Goal: Task Accomplishment & Management: Use online tool/utility

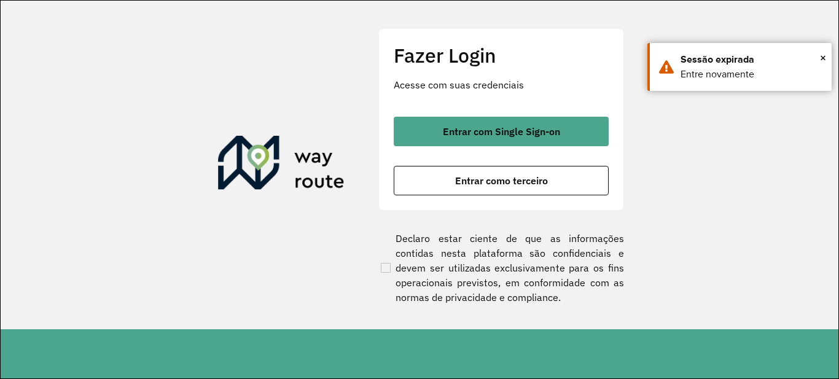
click at [451, 109] on div "Fazer Login Acesse com suas credenciais Entrar com Single Sign-on Entrar como t…" at bounding box center [501, 119] width 246 height 182
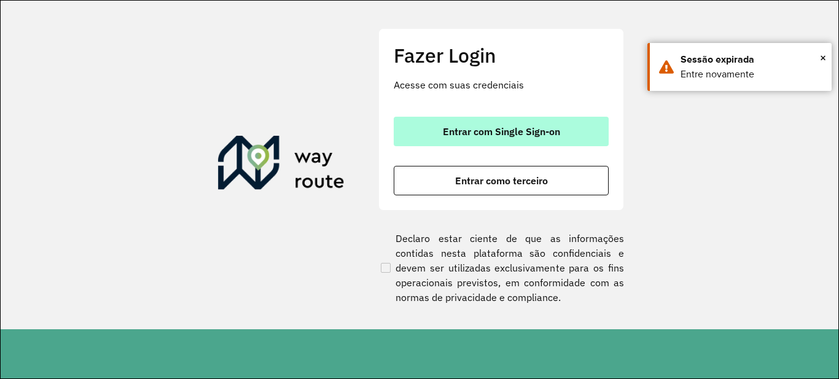
click at [451, 117] on button "Entrar com Single Sign-on" at bounding box center [501, 131] width 215 height 29
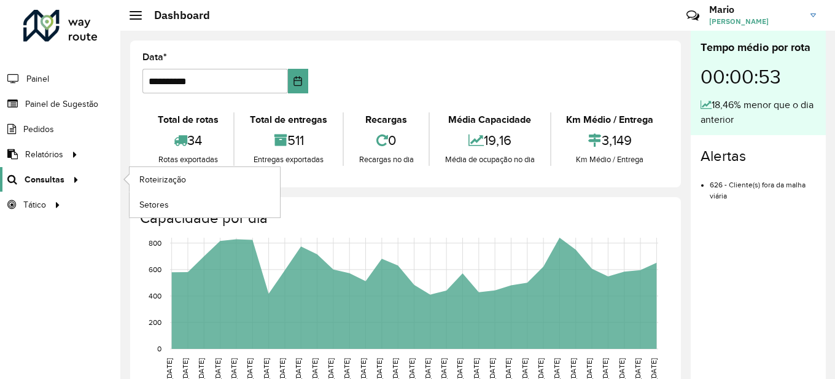
click at [45, 179] on span "Consultas" at bounding box center [45, 179] width 40 height 13
click at [161, 183] on span "Roteirização" at bounding box center [164, 179] width 50 height 13
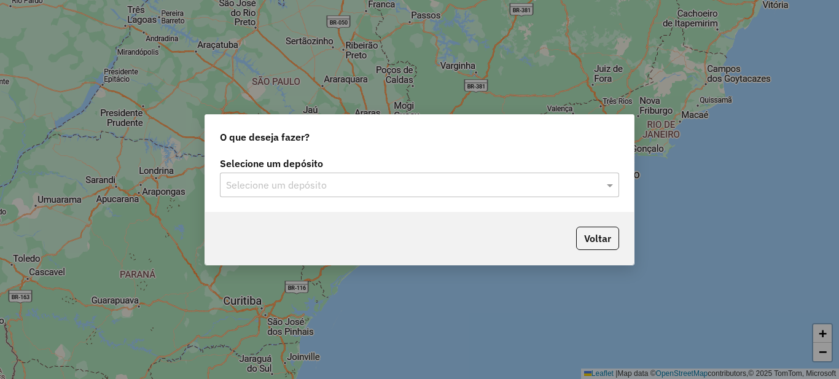
click at [306, 202] on div "Selecione um depósito Selecione um depósito" at bounding box center [419, 183] width 429 height 58
click at [286, 191] on input "text" at bounding box center [407, 185] width 362 height 15
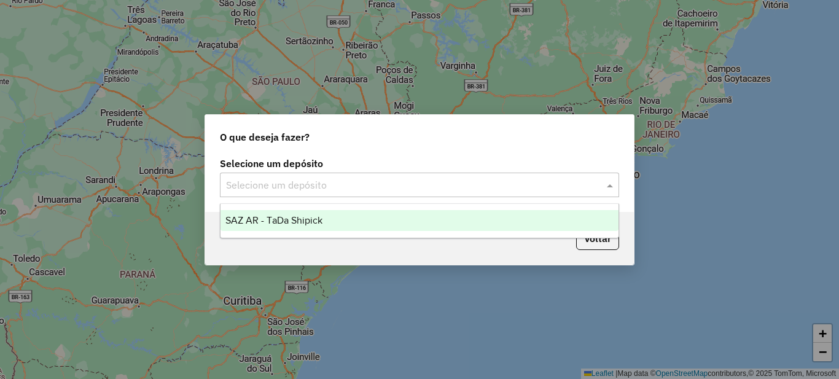
click at [270, 215] on span "SAZ AR - TaDa Shipick" at bounding box center [273, 220] width 97 height 10
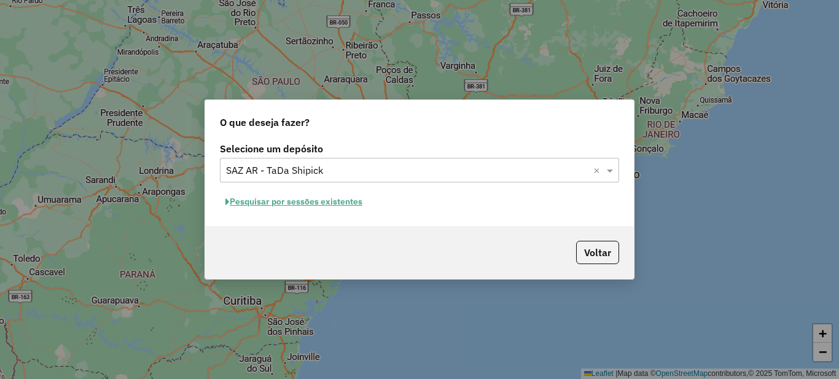
click at [268, 201] on button "Pesquisar por sessões existentes" at bounding box center [294, 201] width 148 height 19
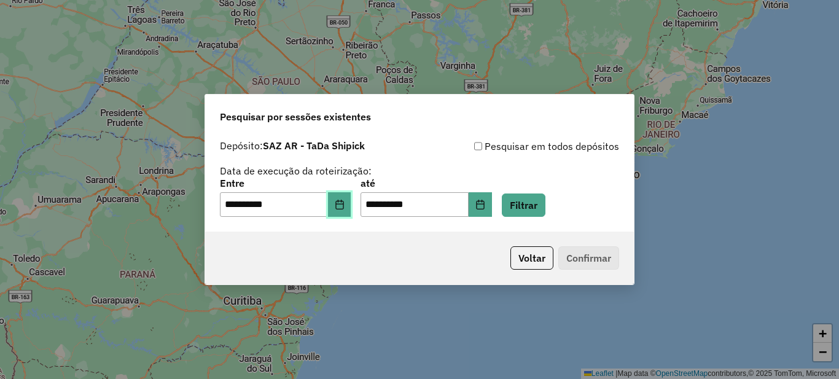
click at [344, 201] on icon "Choose Date" at bounding box center [340, 205] width 10 height 10
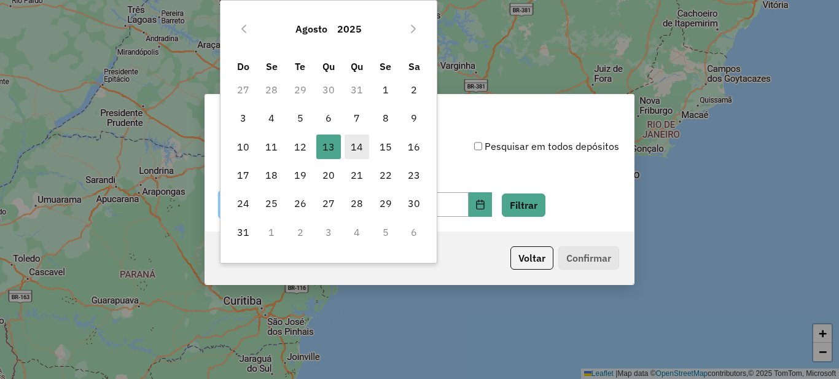
click at [350, 152] on span "14" at bounding box center [356, 146] width 25 height 25
type input "**********"
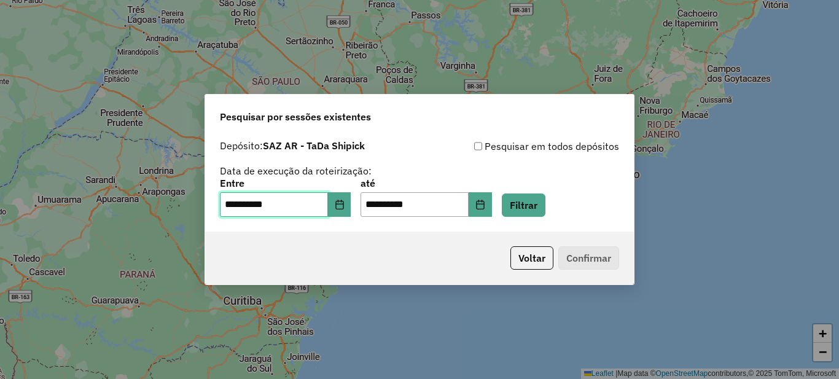
click at [350, 152] on span "14" at bounding box center [356, 146] width 25 height 25
click at [528, 211] on button "Filtrar" at bounding box center [524, 204] width 44 height 23
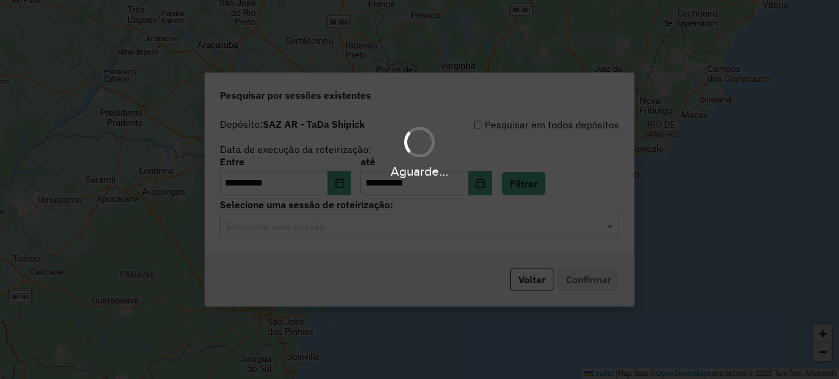
click at [315, 232] on hb-app "**********" at bounding box center [419, 189] width 839 height 379
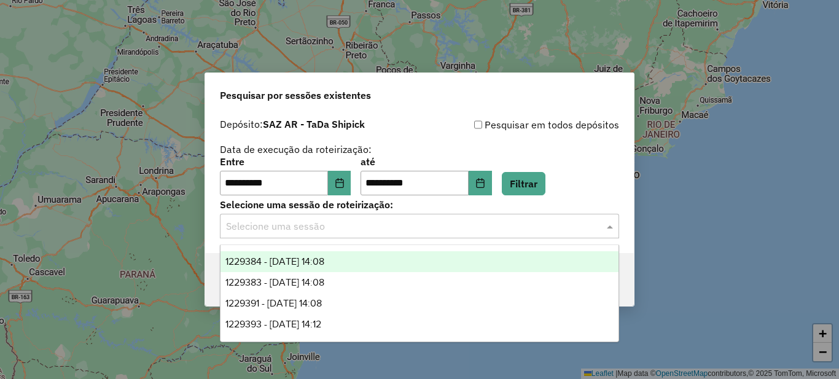
click at [315, 232] on input "text" at bounding box center [407, 226] width 362 height 15
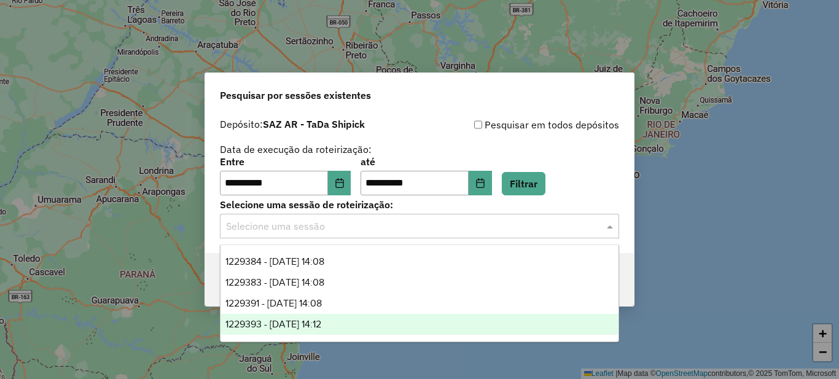
click at [308, 327] on span "1229393 - 14/08/2025 14:12" at bounding box center [273, 324] width 96 height 10
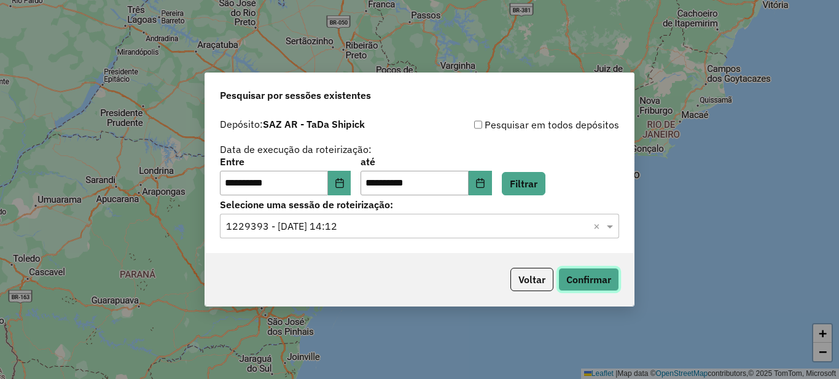
click at [585, 288] on button "Confirmar" at bounding box center [588, 279] width 61 height 23
click at [356, 235] on div "Selecione uma sessão × 1229393 - 14/08/2025 14:12 ×" at bounding box center [419, 226] width 399 height 25
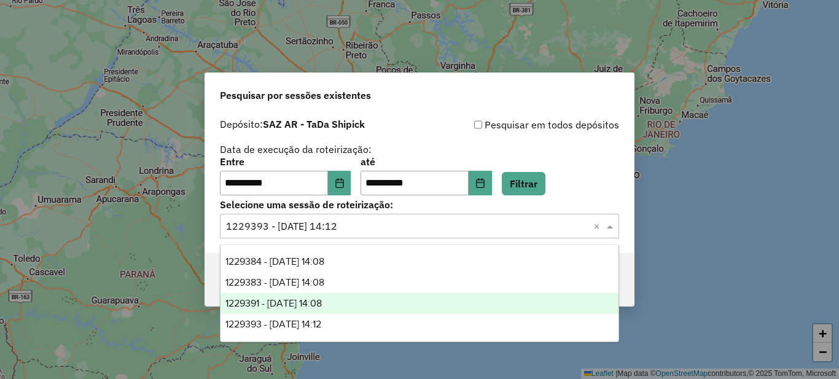
click at [322, 306] on span "1229391 - 14/08/2025 14:08" at bounding box center [273, 303] width 96 height 10
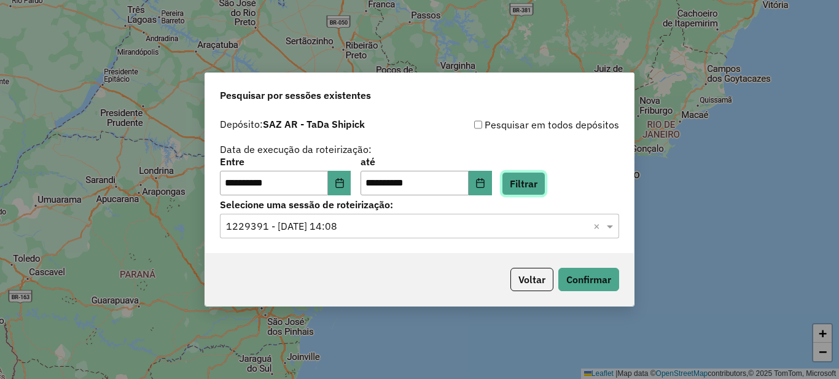
click at [543, 188] on button "Filtrar" at bounding box center [524, 183] width 44 height 23
click at [421, 225] on input "text" at bounding box center [407, 226] width 362 height 15
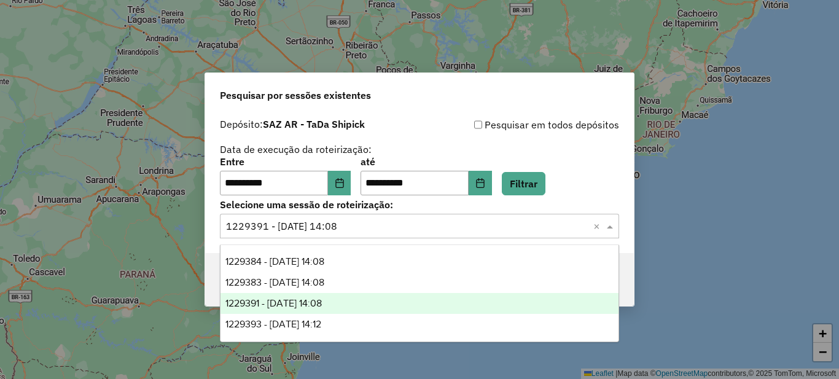
click at [421, 225] on input "text" at bounding box center [407, 226] width 362 height 15
click at [351, 294] on div "1229391 - 14/08/2025 14:08" at bounding box center [419, 303] width 398 height 21
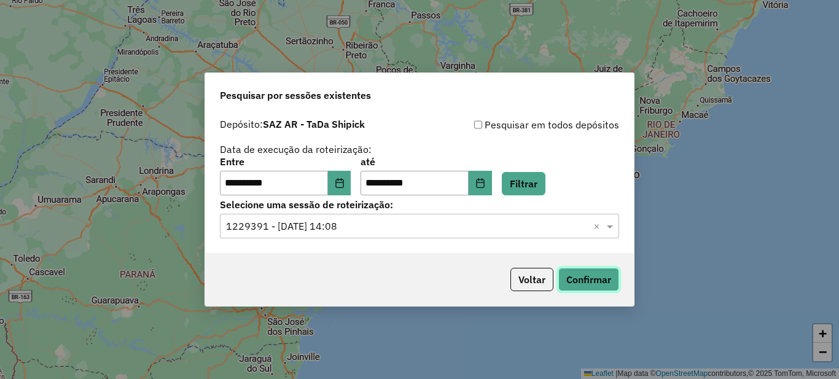
click at [585, 287] on button "Confirmar" at bounding box center [588, 279] width 61 height 23
click at [397, 222] on input "text" at bounding box center [407, 226] width 362 height 15
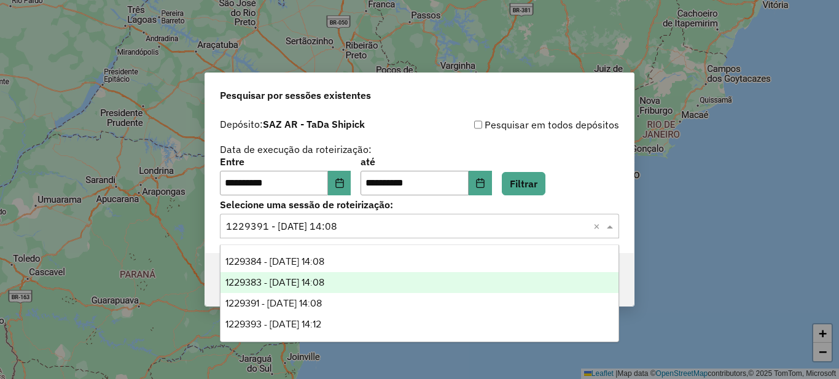
click at [319, 276] on div "1229383 - 14/08/2025 14:08" at bounding box center [419, 282] width 398 height 21
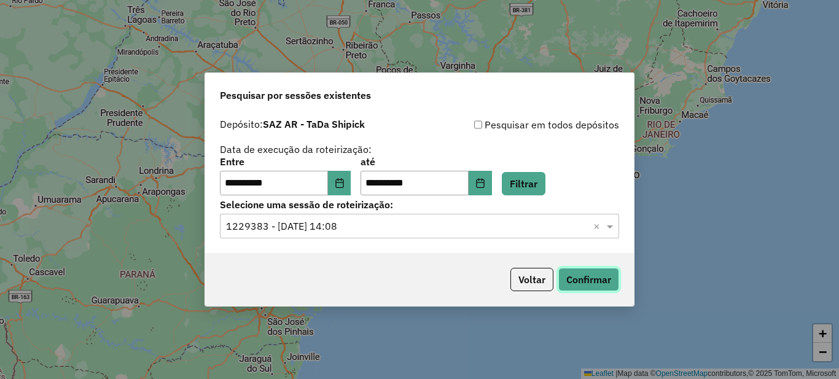
click at [586, 275] on button "Confirmar" at bounding box center [588, 279] width 61 height 23
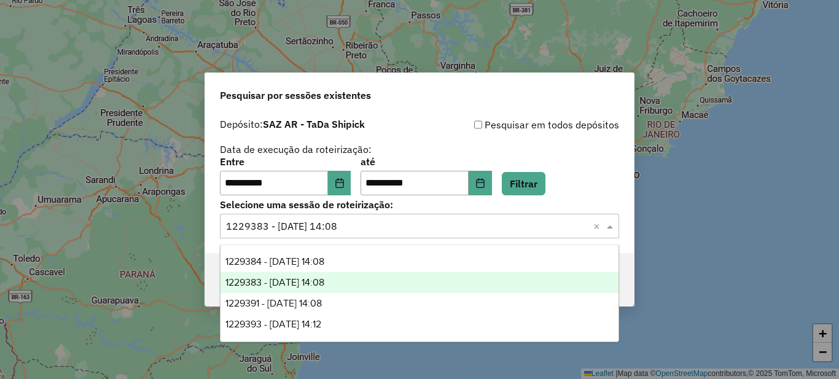
click at [367, 225] on input "text" at bounding box center [407, 226] width 362 height 15
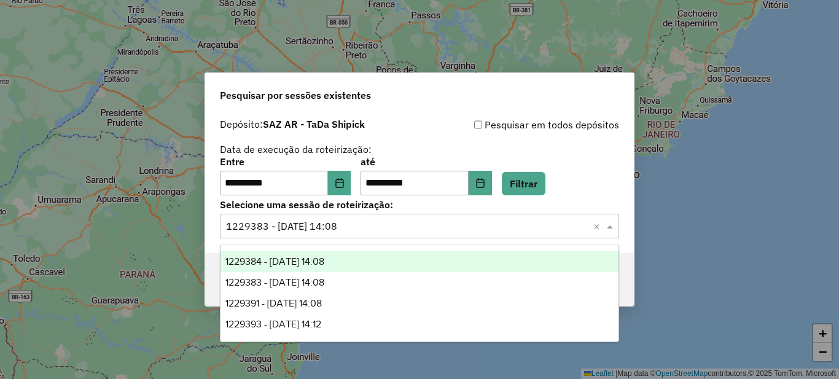
click at [324, 261] on span "1229384 - 14/08/2025 14:08" at bounding box center [274, 261] width 99 height 10
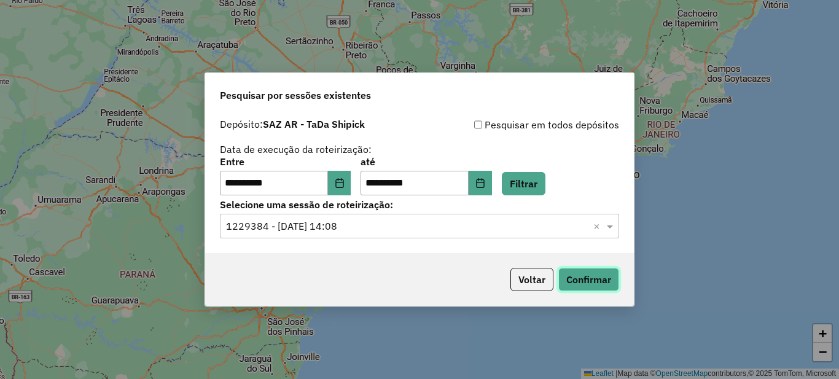
click at [591, 283] on button "Confirmar" at bounding box center [588, 279] width 61 height 23
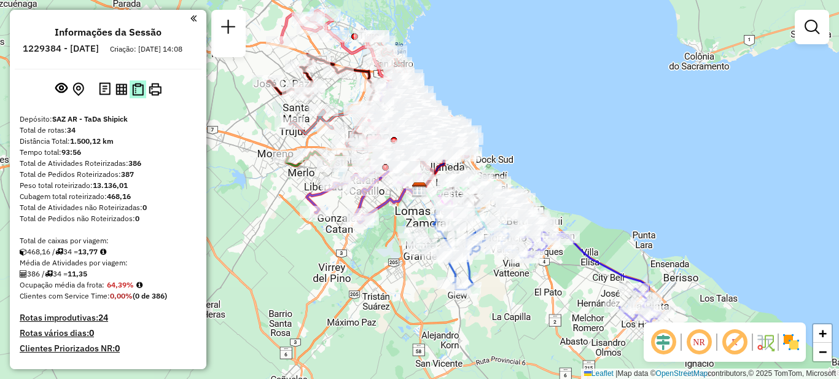
click at [132, 95] on img at bounding box center [138, 89] width 12 height 13
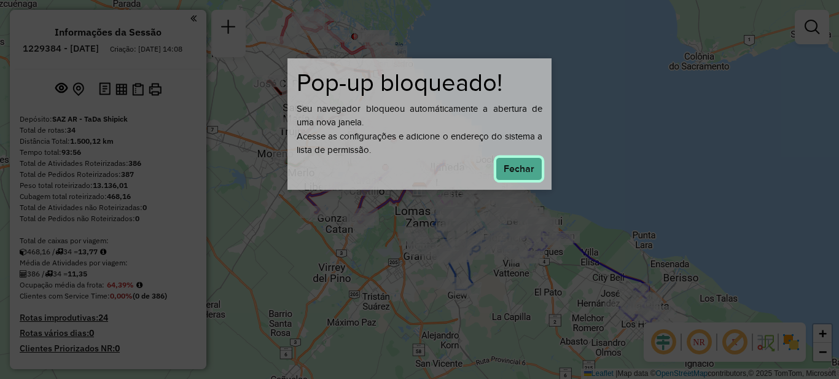
click at [528, 174] on button "Fechar" at bounding box center [518, 168] width 47 height 23
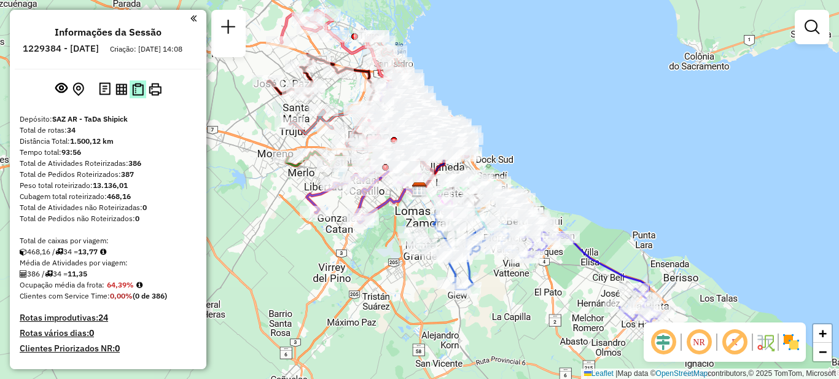
click at [133, 96] on img at bounding box center [138, 89] width 12 height 13
click at [120, 95] on img at bounding box center [121, 90] width 12 height 12
click at [99, 96] on img at bounding box center [105, 89] width 12 height 14
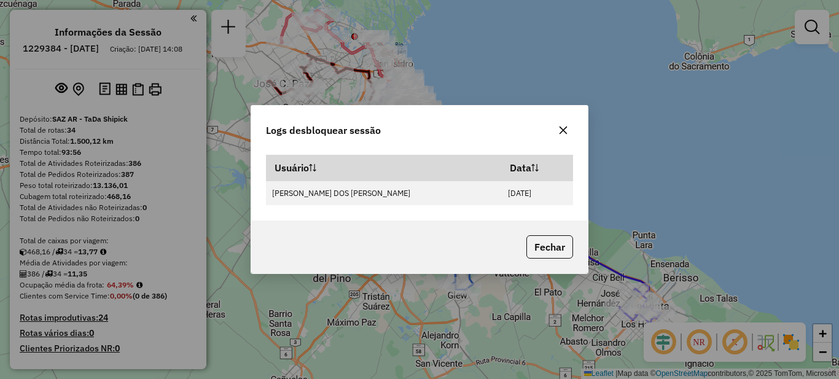
click at [566, 130] on icon "button" at bounding box center [563, 130] width 10 height 10
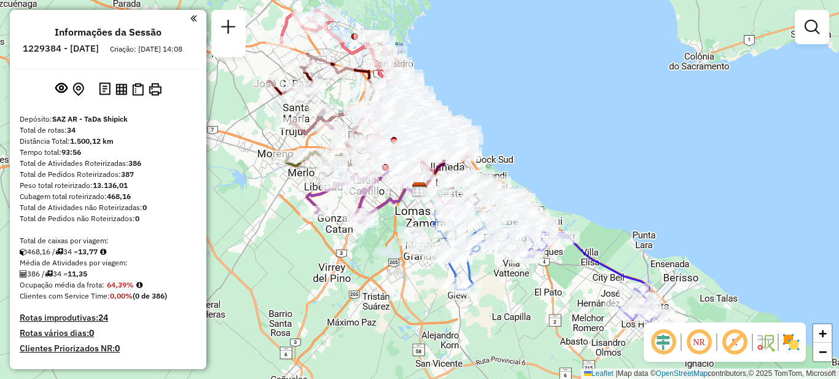
click at [62, 50] on h6 "1229384 - 14/08/2025" at bounding box center [61, 48] width 76 height 11
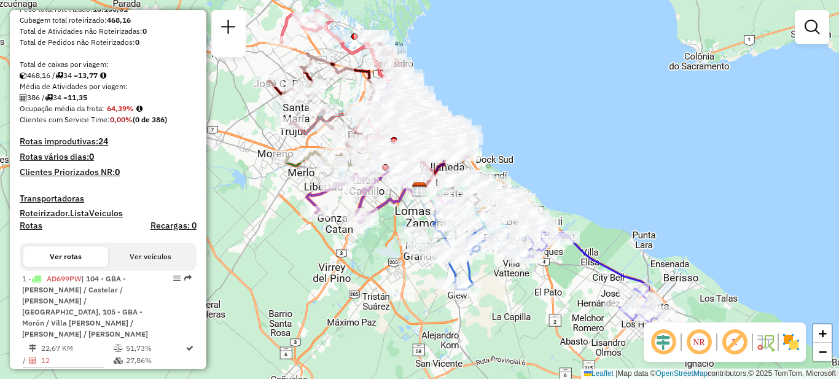
scroll to position [184, 0]
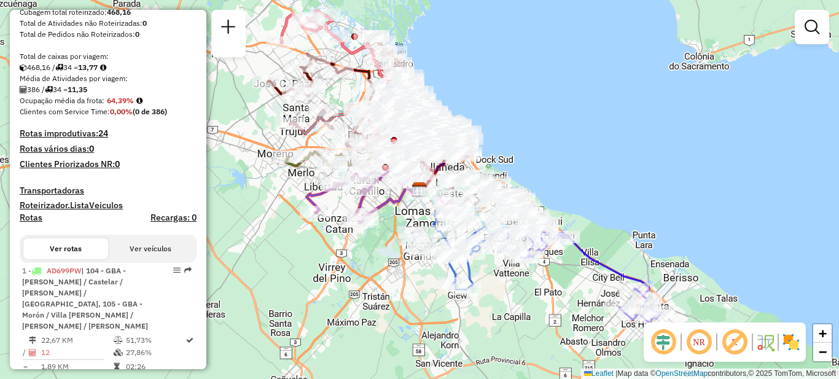
click at [77, 139] on h4 "Rotas improdutivas: 24" at bounding box center [108, 133] width 177 height 10
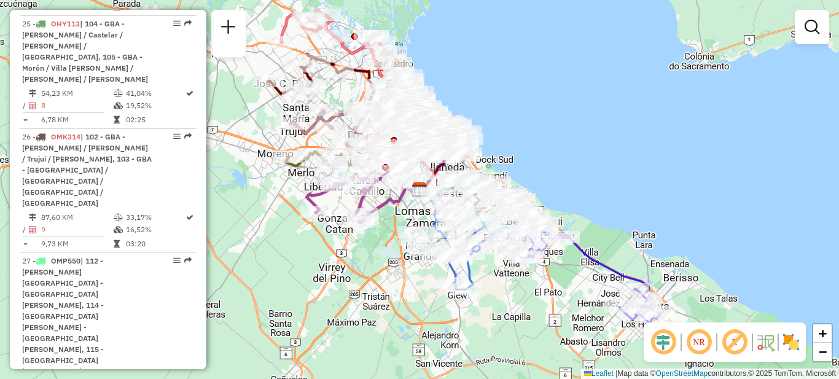
scroll to position [2768, 0]
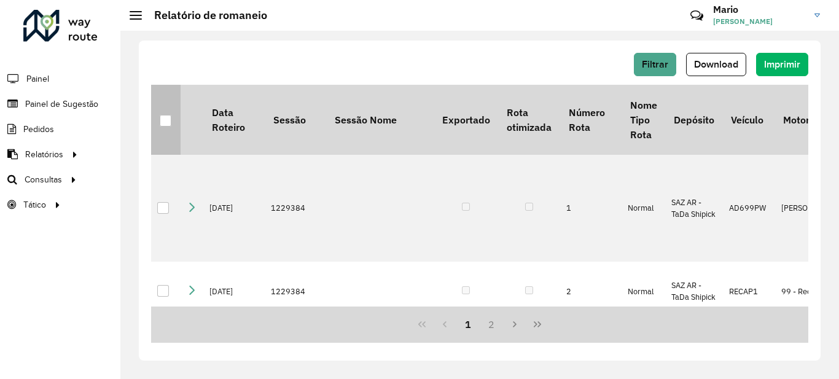
click at [168, 125] on div at bounding box center [166, 121] width 12 height 12
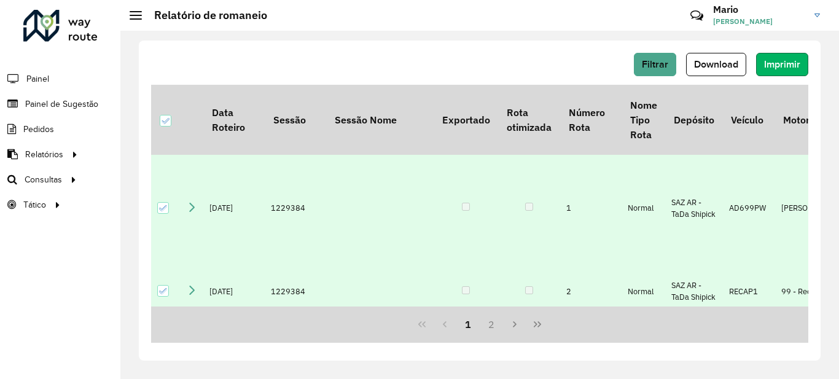
click at [780, 68] on span "Imprimir" at bounding box center [782, 64] width 36 height 10
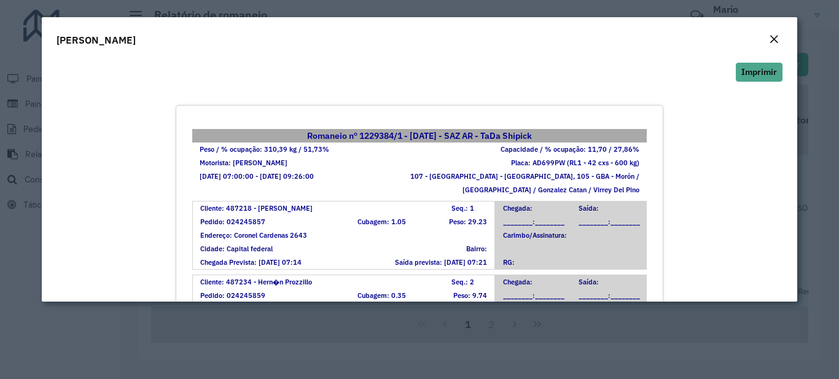
click at [766, 39] on button "Close" at bounding box center [773, 40] width 17 height 16
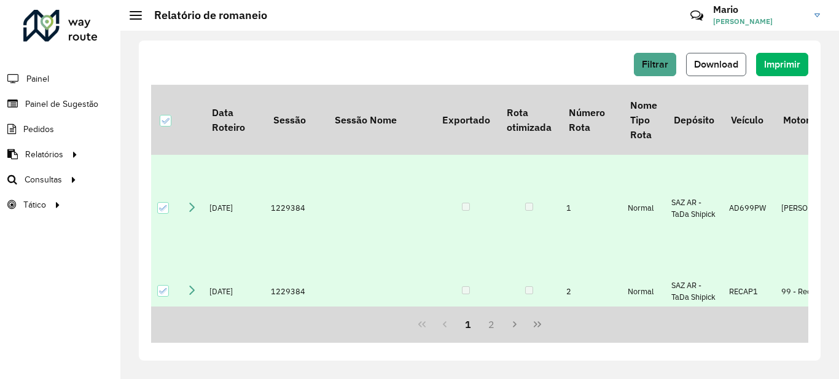
click at [725, 61] on span "Download" at bounding box center [716, 64] width 44 height 10
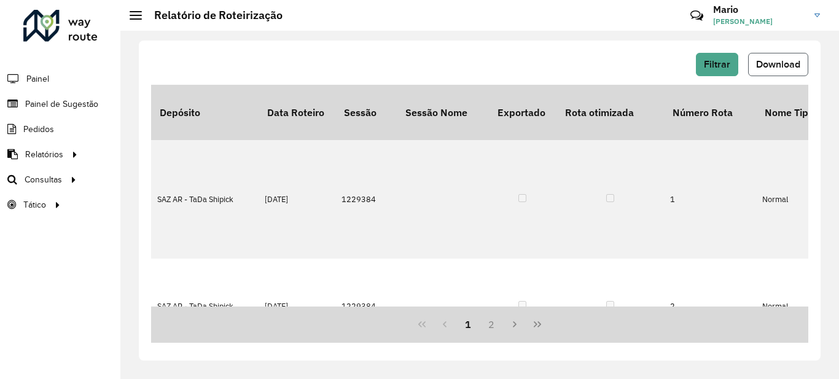
click at [782, 72] on button "Download" at bounding box center [778, 64] width 60 height 23
